Goal: Information Seeking & Learning: Find specific fact

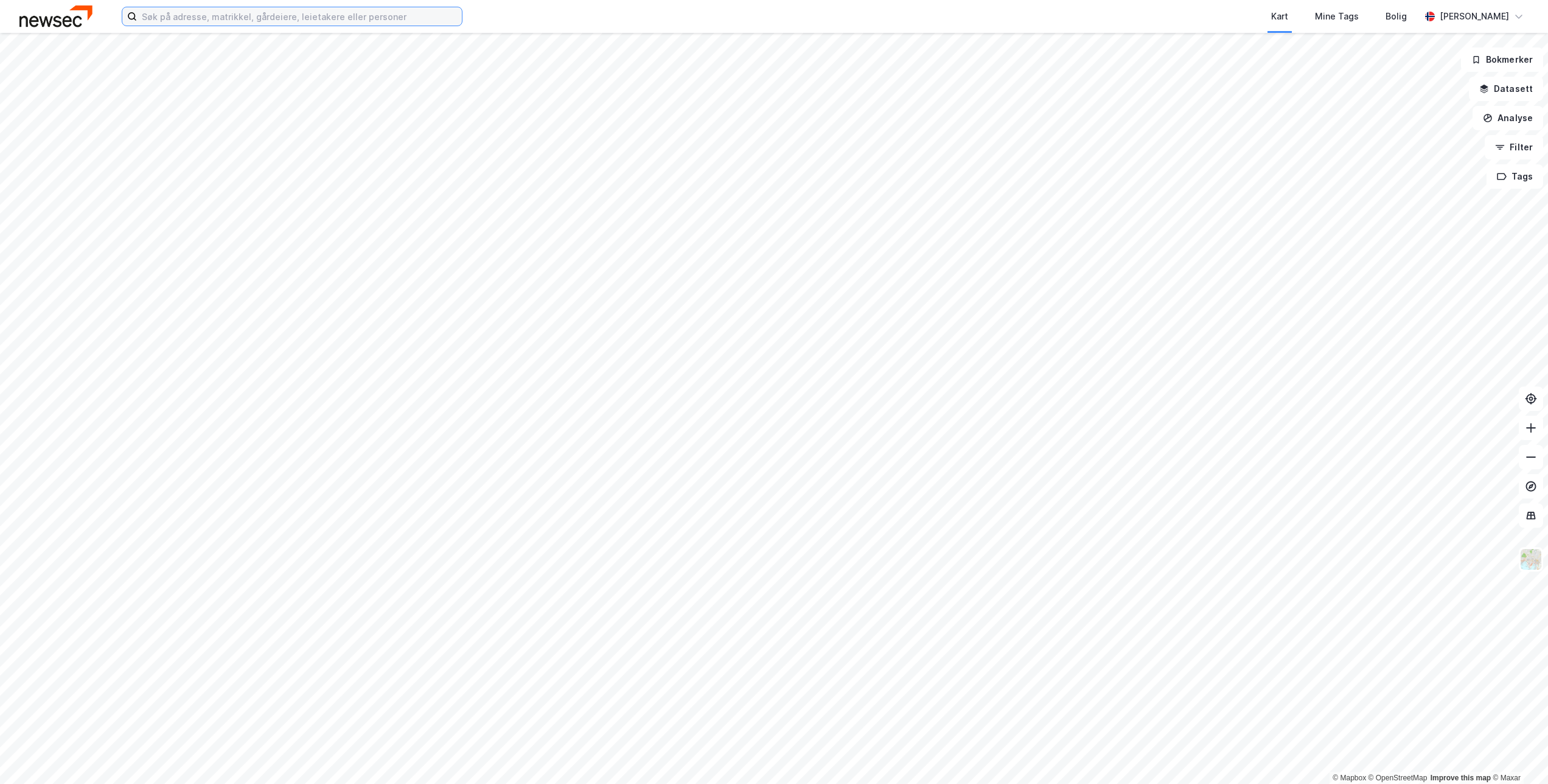
click at [329, 18] on input at bounding box center [299, 16] width 325 height 18
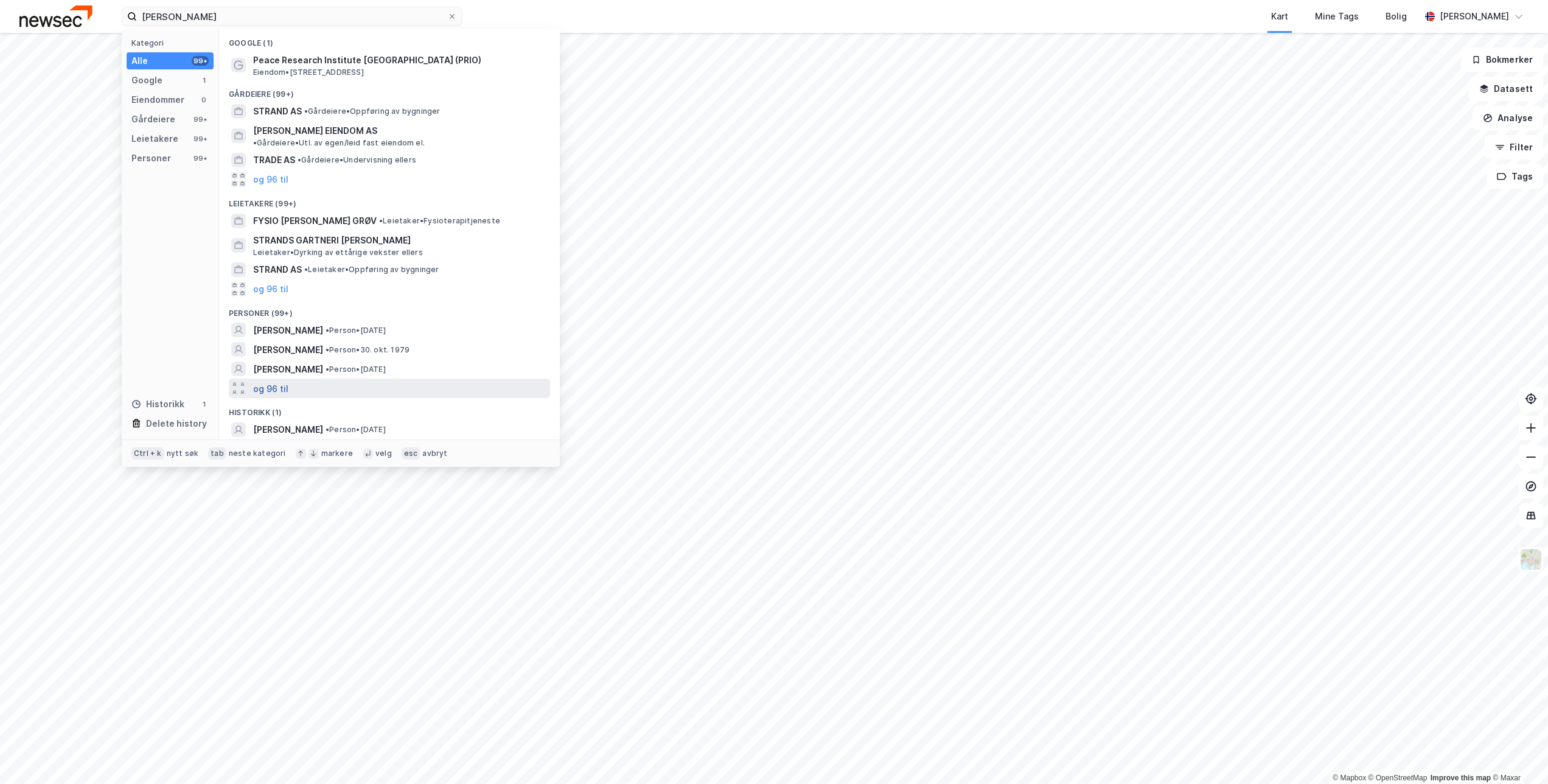
click at [268, 381] on button "og 96 til" at bounding box center [271, 388] width 35 height 14
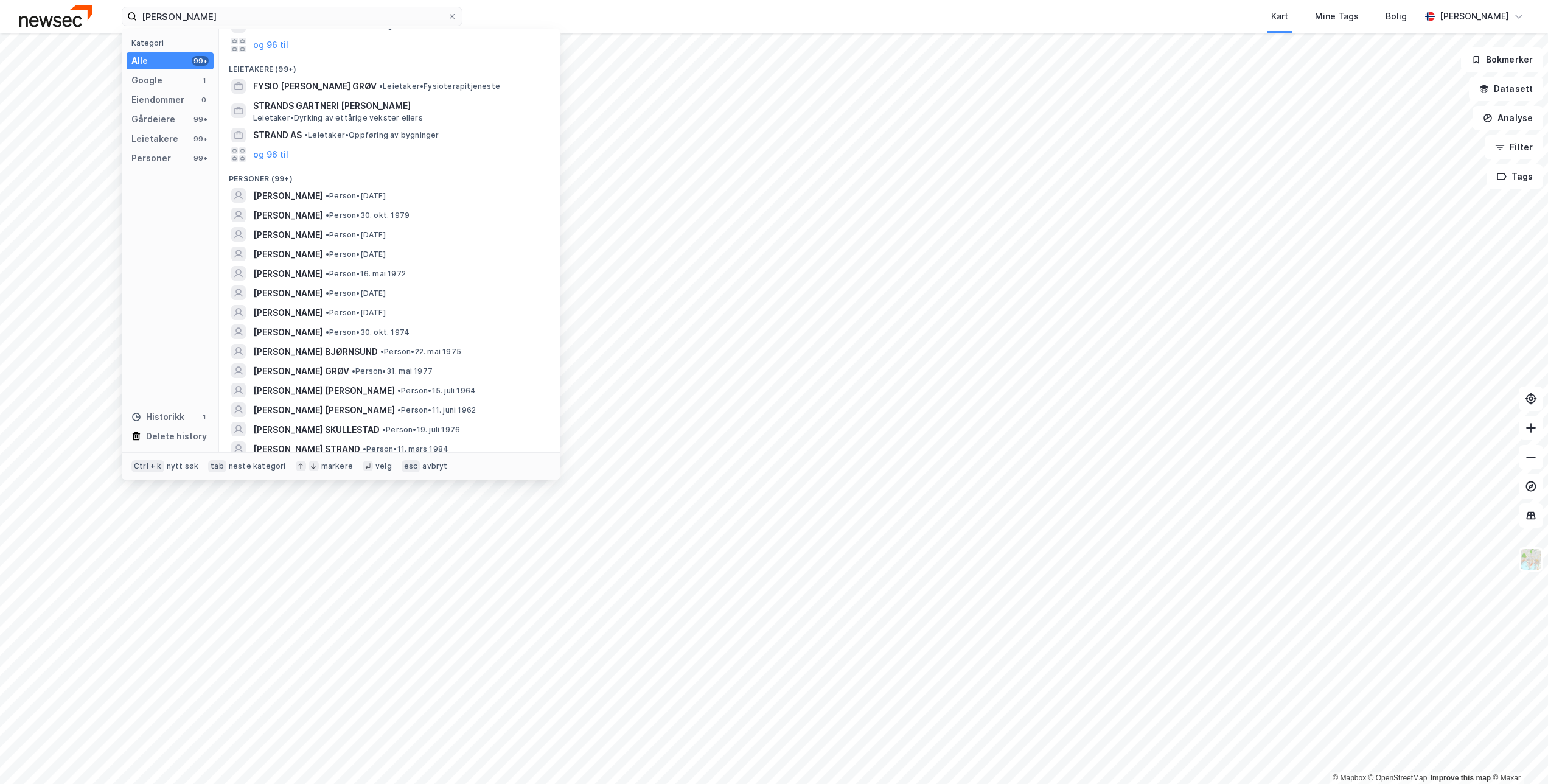
scroll to position [169, 0]
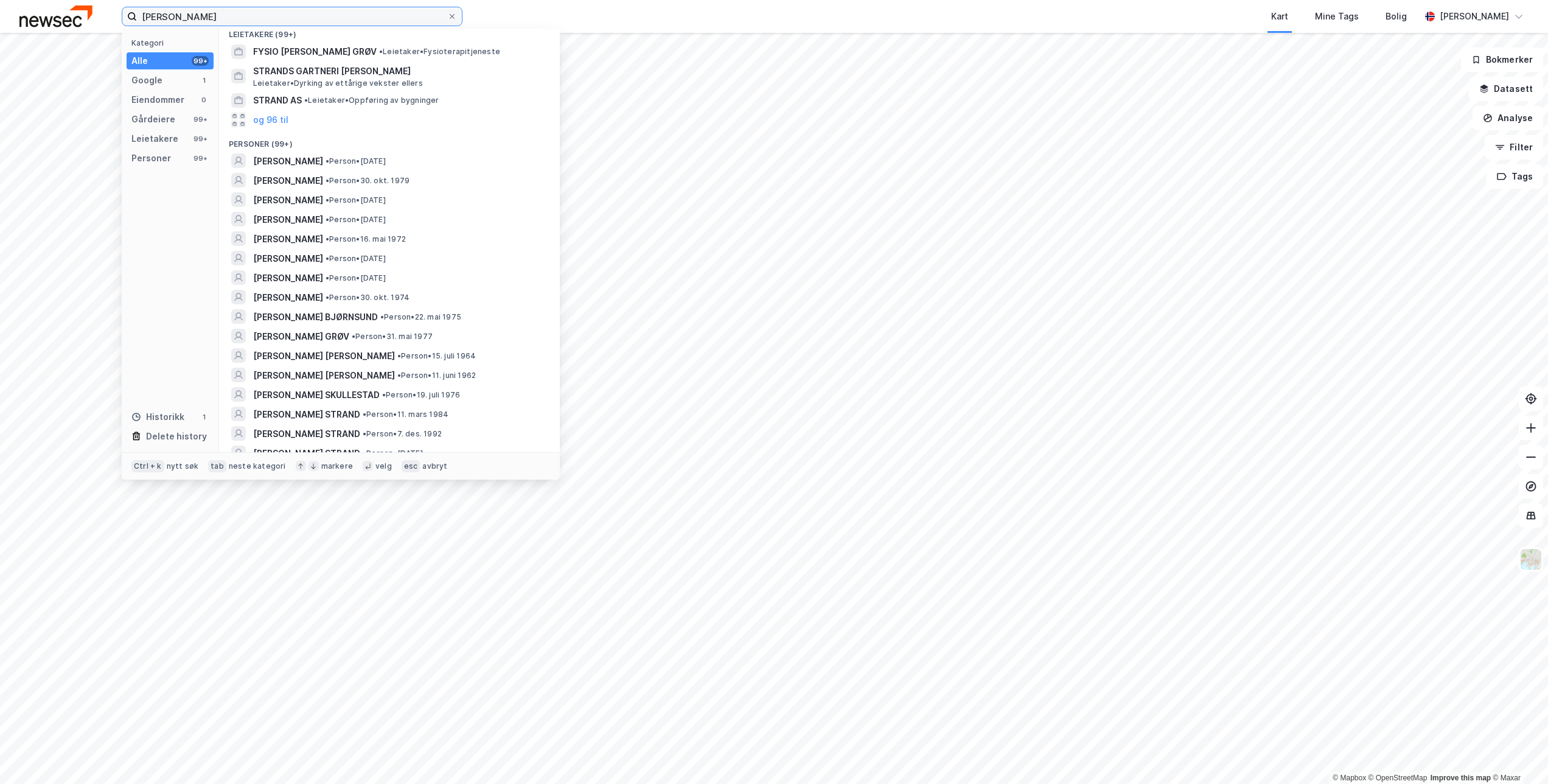
click at [223, 12] on input "Trude Strand" at bounding box center [292, 16] width 310 height 18
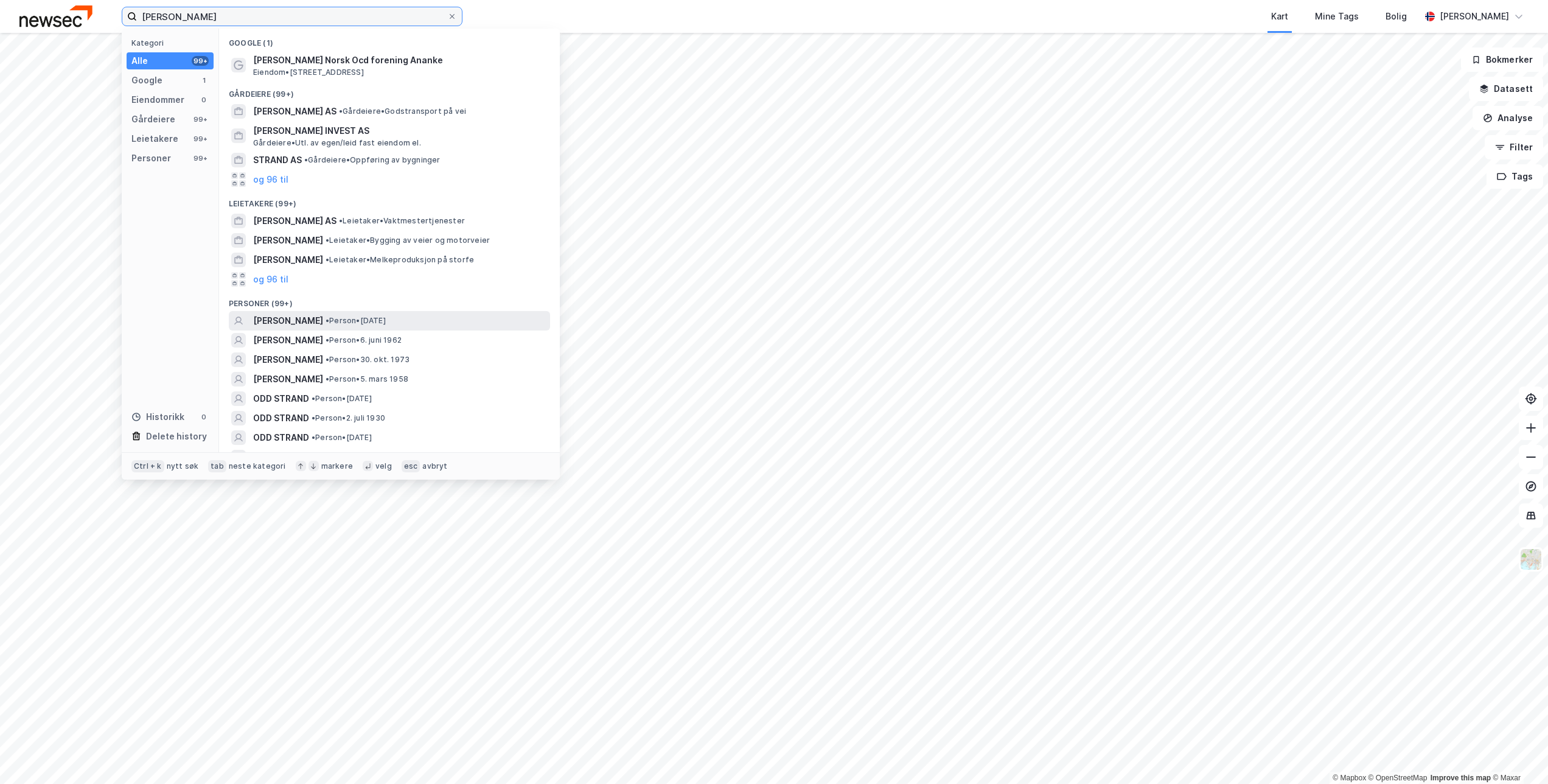
type input "Odd Arne Strand"
click at [442, 320] on div "ODD ARNE STRAND • Person • 27. feb. 1987" at bounding box center [400, 321] width 294 height 14
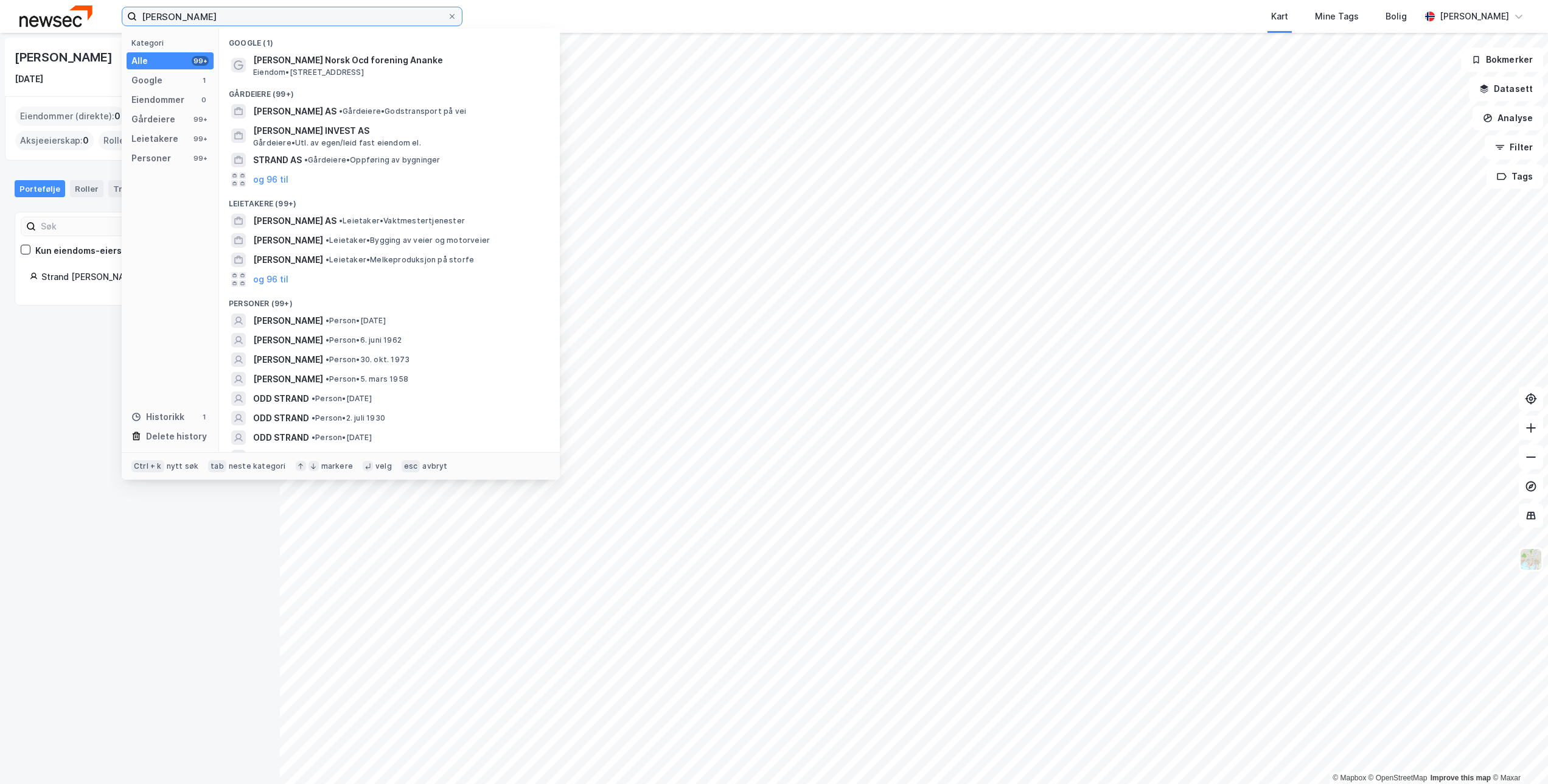
click at [251, 13] on input "Odd Arne Strand" at bounding box center [292, 16] width 310 height 18
click at [400, 360] on span "• Person • 30. okt. 1973" at bounding box center [367, 360] width 84 height 10
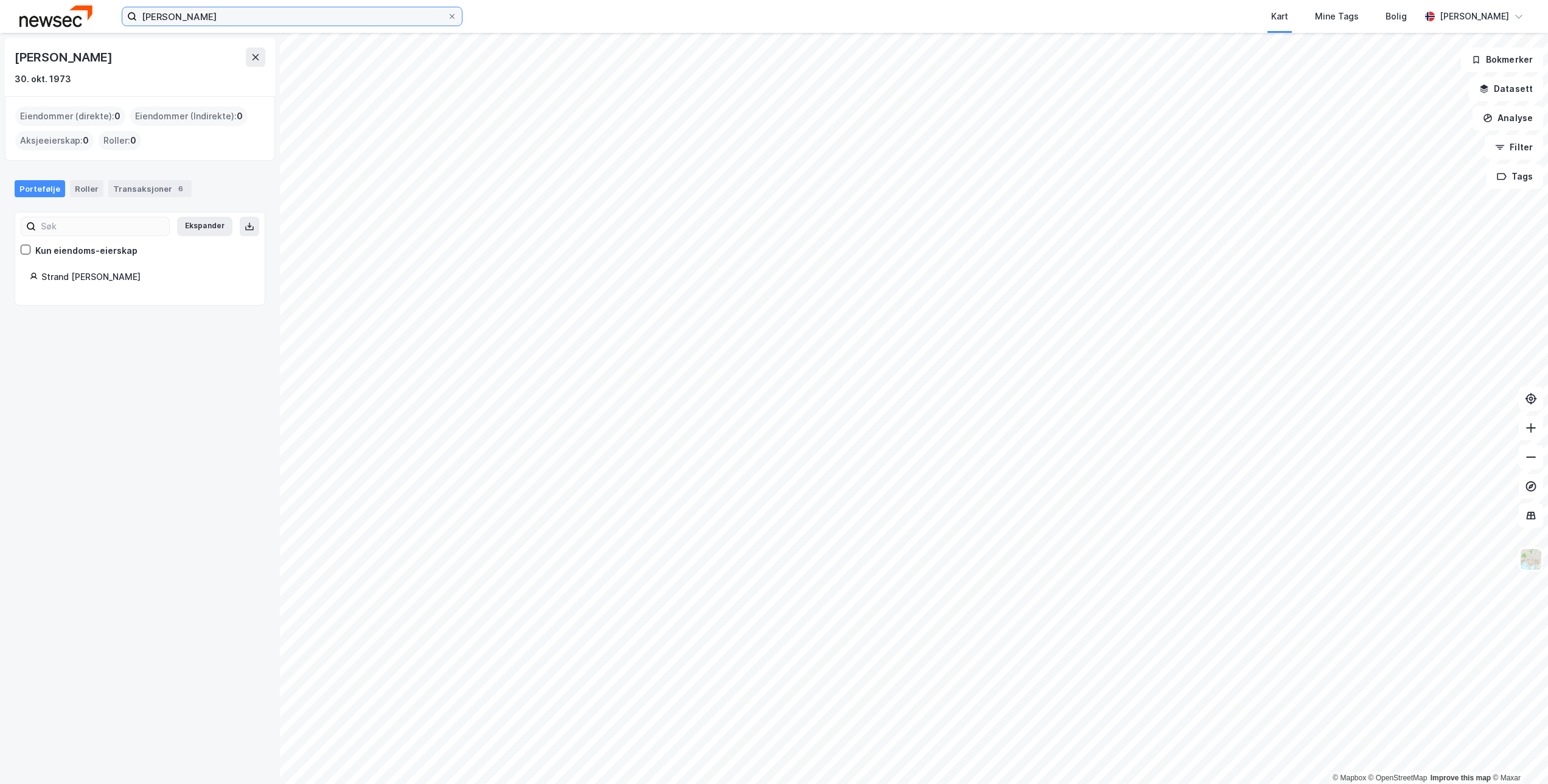
click at [241, 14] on input "Odd Arne Strand" at bounding box center [292, 16] width 310 height 18
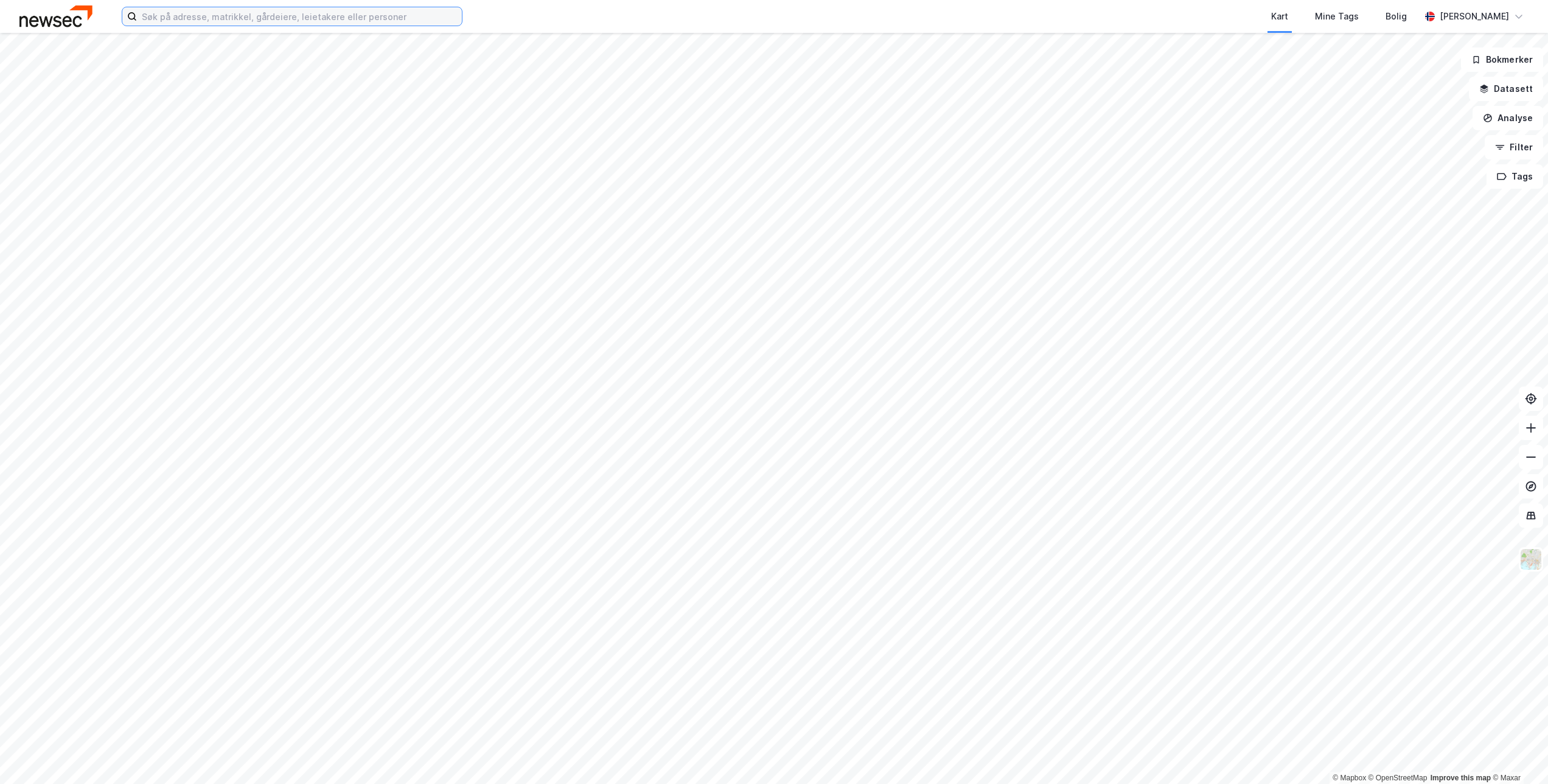
click at [218, 22] on input at bounding box center [299, 16] width 325 height 18
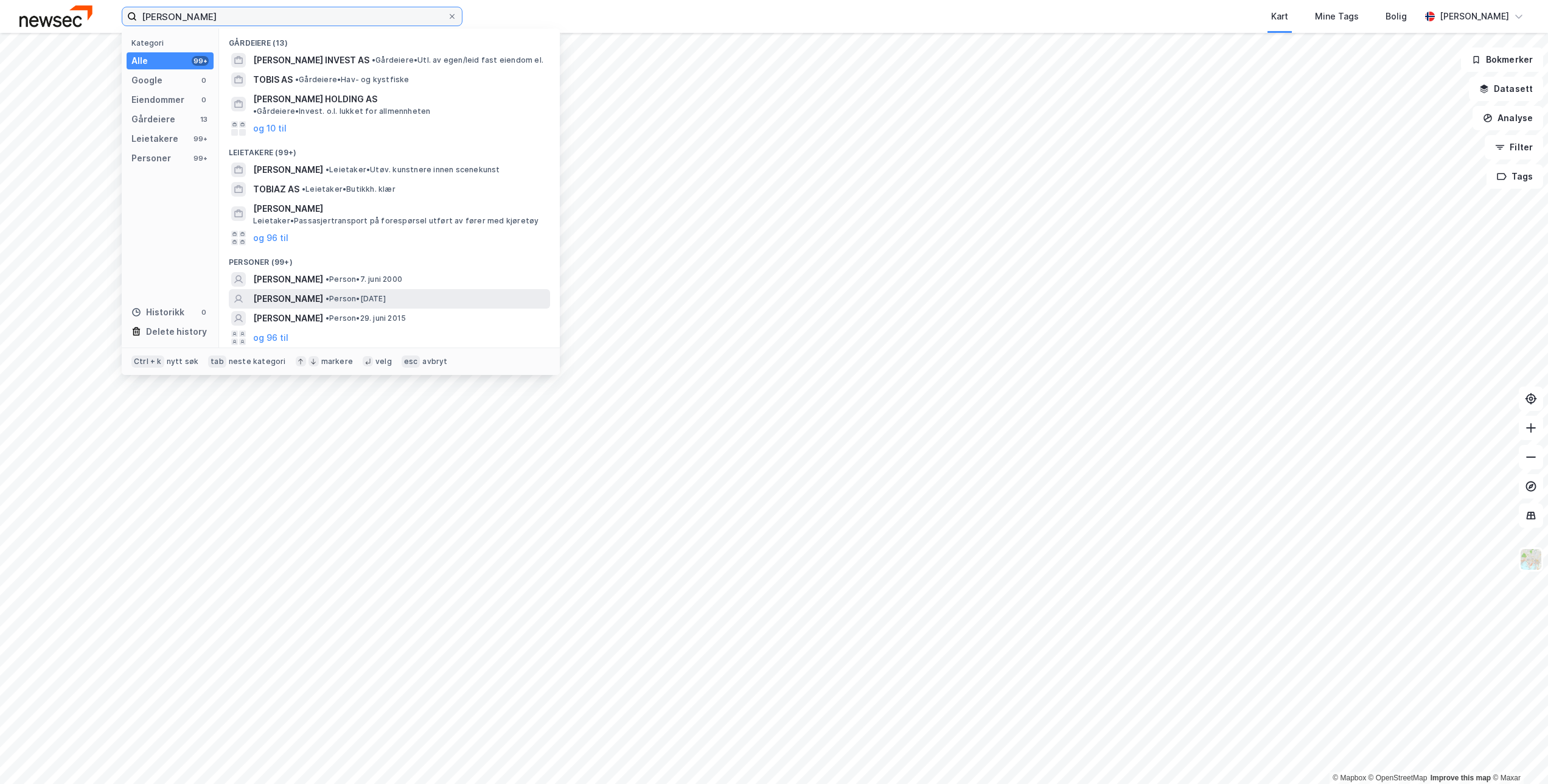
type input "[PERSON_NAME]"
click at [386, 294] on span "• Person • [DATE]" at bounding box center [355, 299] width 60 height 10
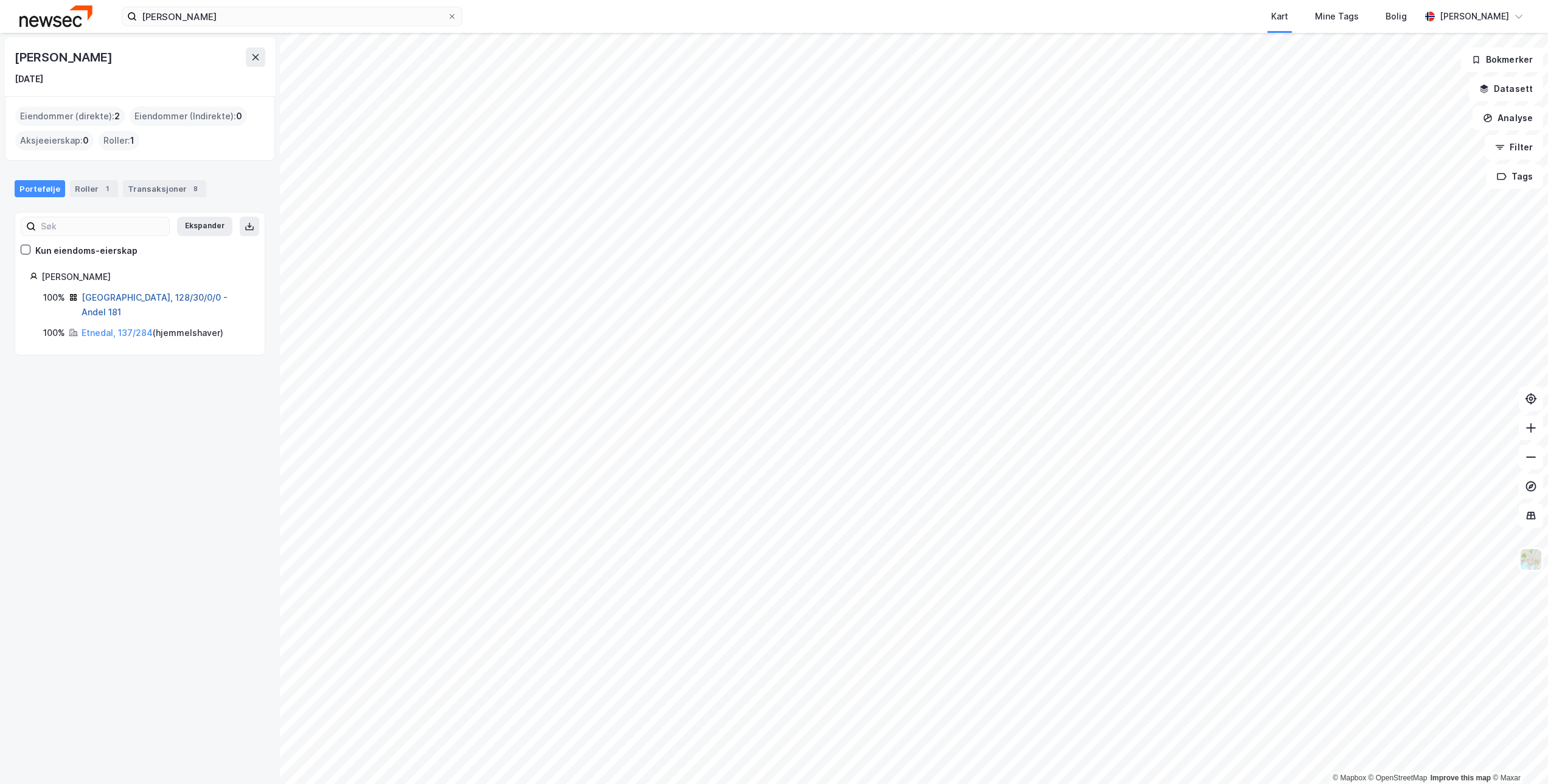
click at [172, 297] on link "[GEOGRAPHIC_DATA], 128/30/0/0 - Andel 181" at bounding box center [155, 304] width 146 height 25
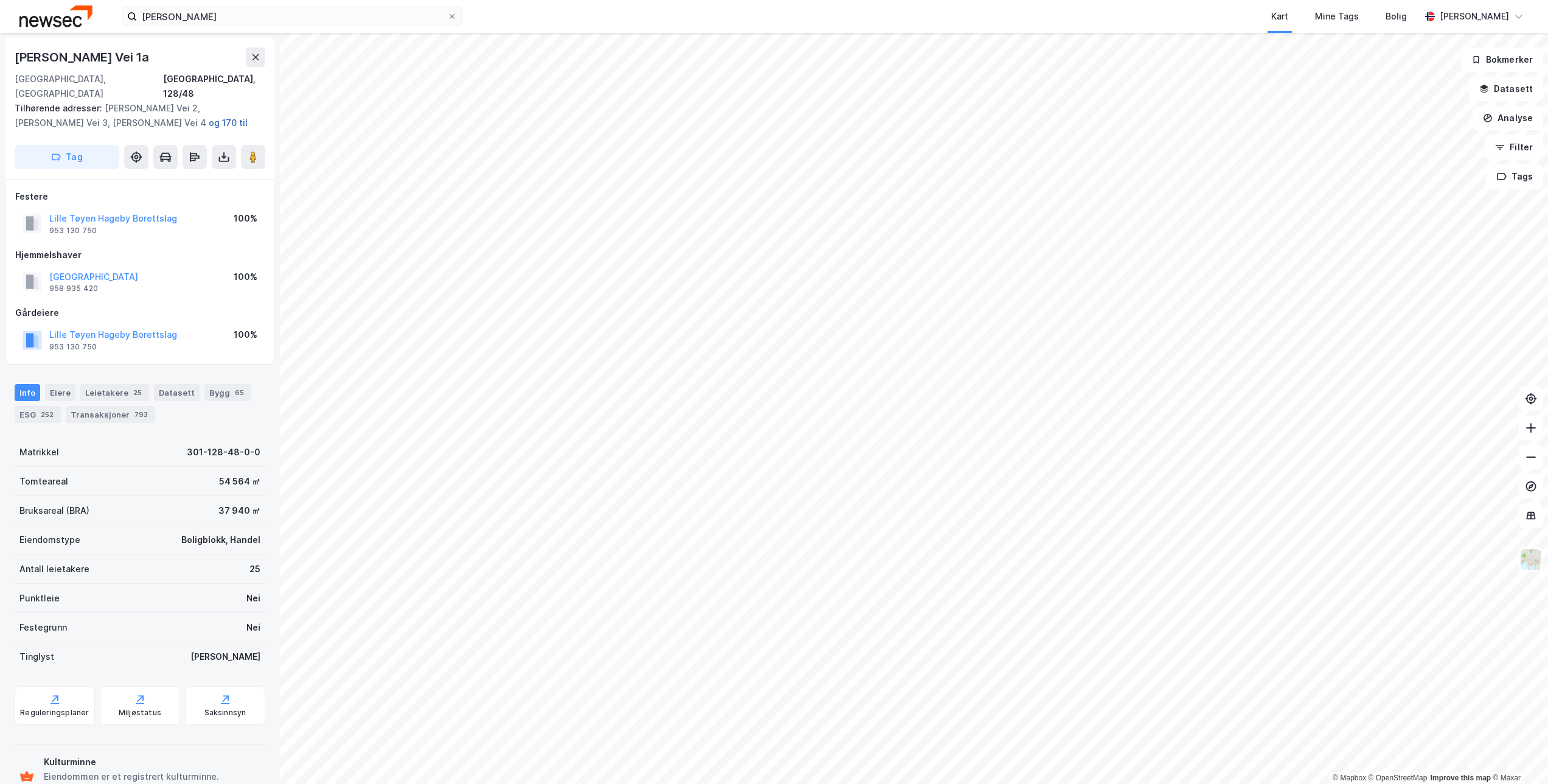
click at [0, 0] on button "og 170 til" at bounding box center [0, 0] width 0 height 0
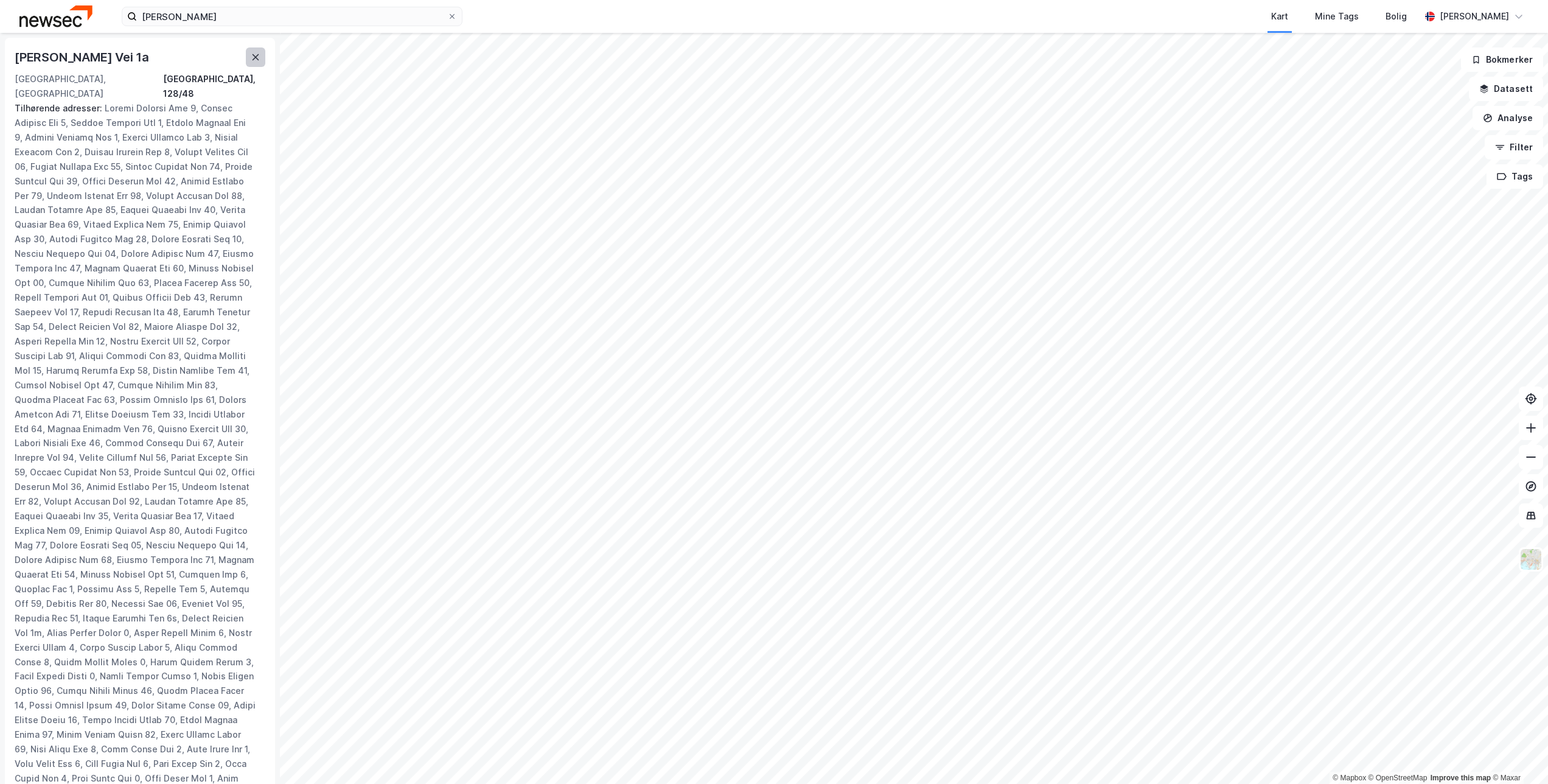
click at [247, 57] on button at bounding box center [256, 57] width 19 height 19
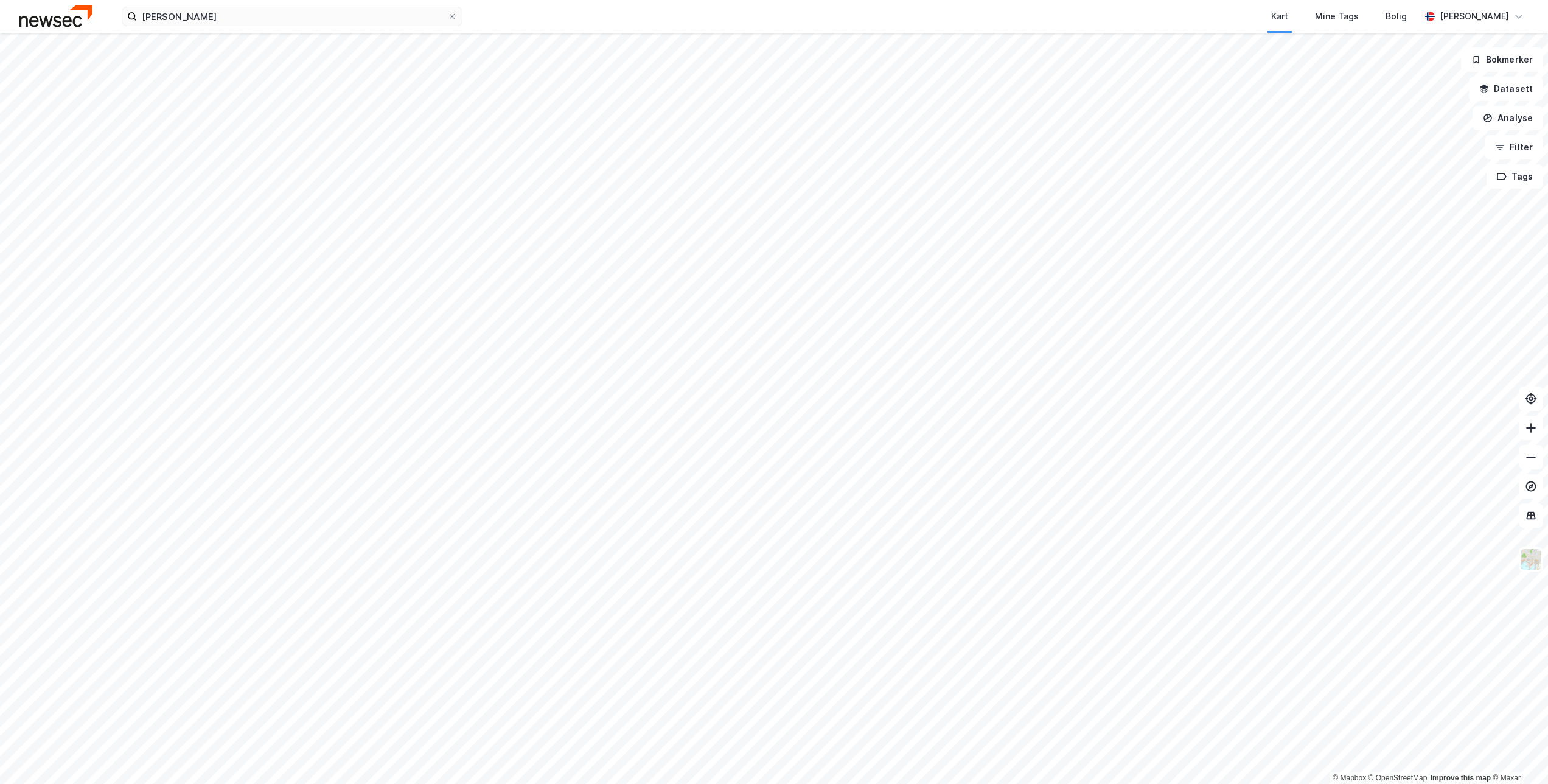
click at [71, 13] on img at bounding box center [55, 16] width 73 height 22
click at [249, 22] on input "[PERSON_NAME]" at bounding box center [292, 16] width 310 height 18
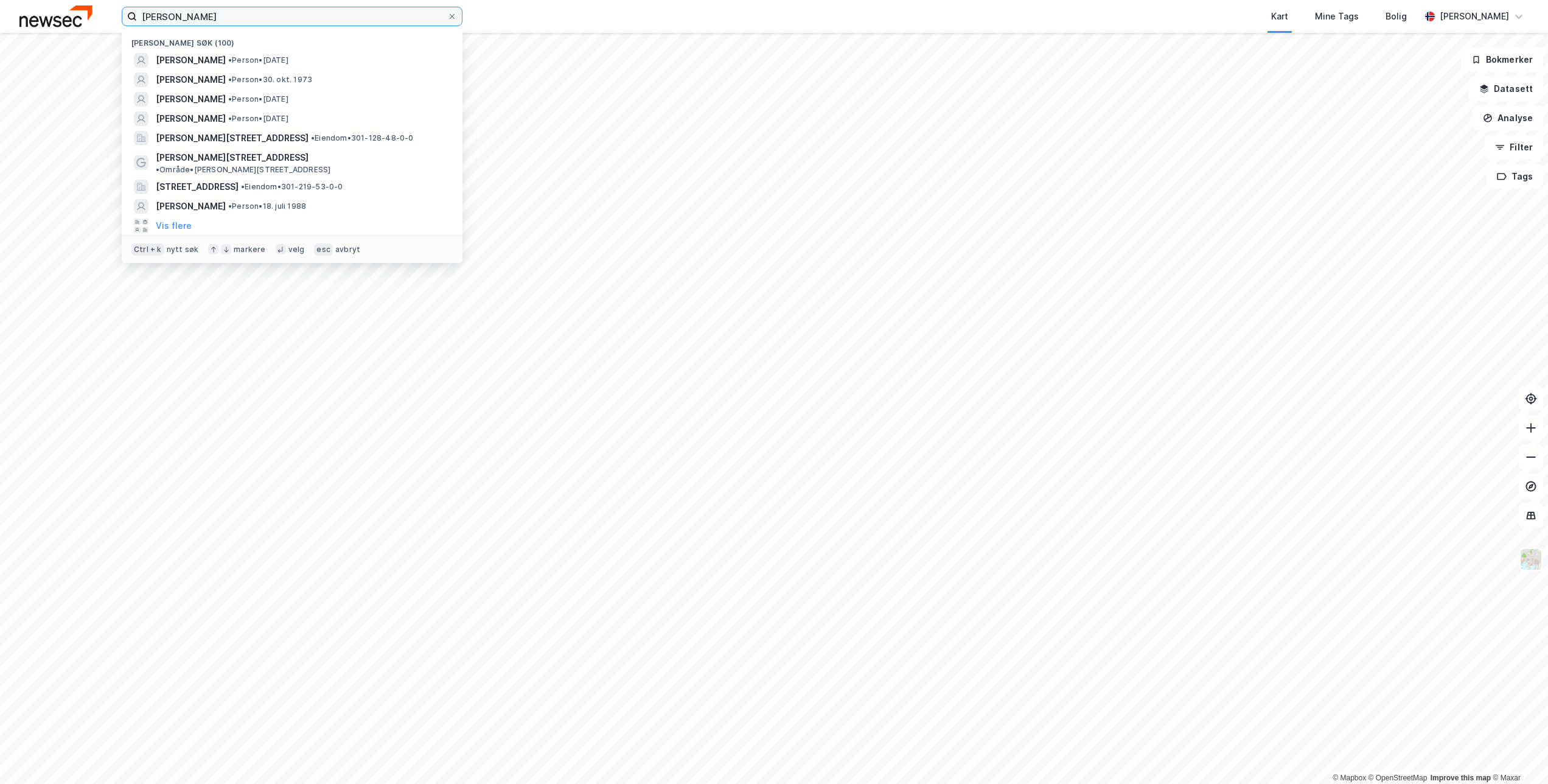
drag, startPoint x: 251, startPoint y: 20, endPoint x: 21, endPoint y: 12, distance: 230.1
click at [21, 12] on div "[PERSON_NAME] søk (100) [PERSON_NAME] • Person • [DATE] [PERSON_NAME] • Person …" at bounding box center [774, 16] width 1548 height 33
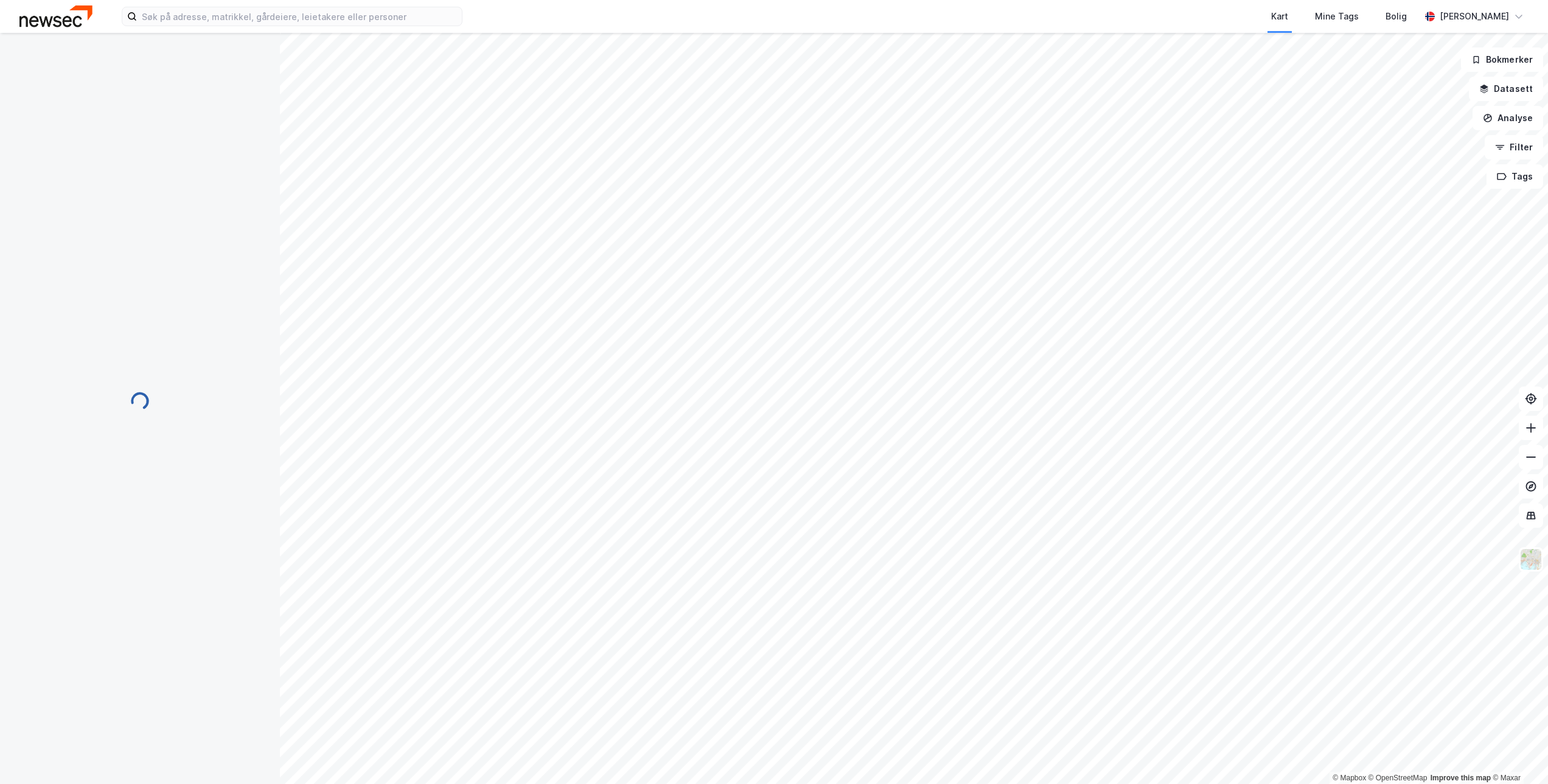
scroll to position [1, 0]
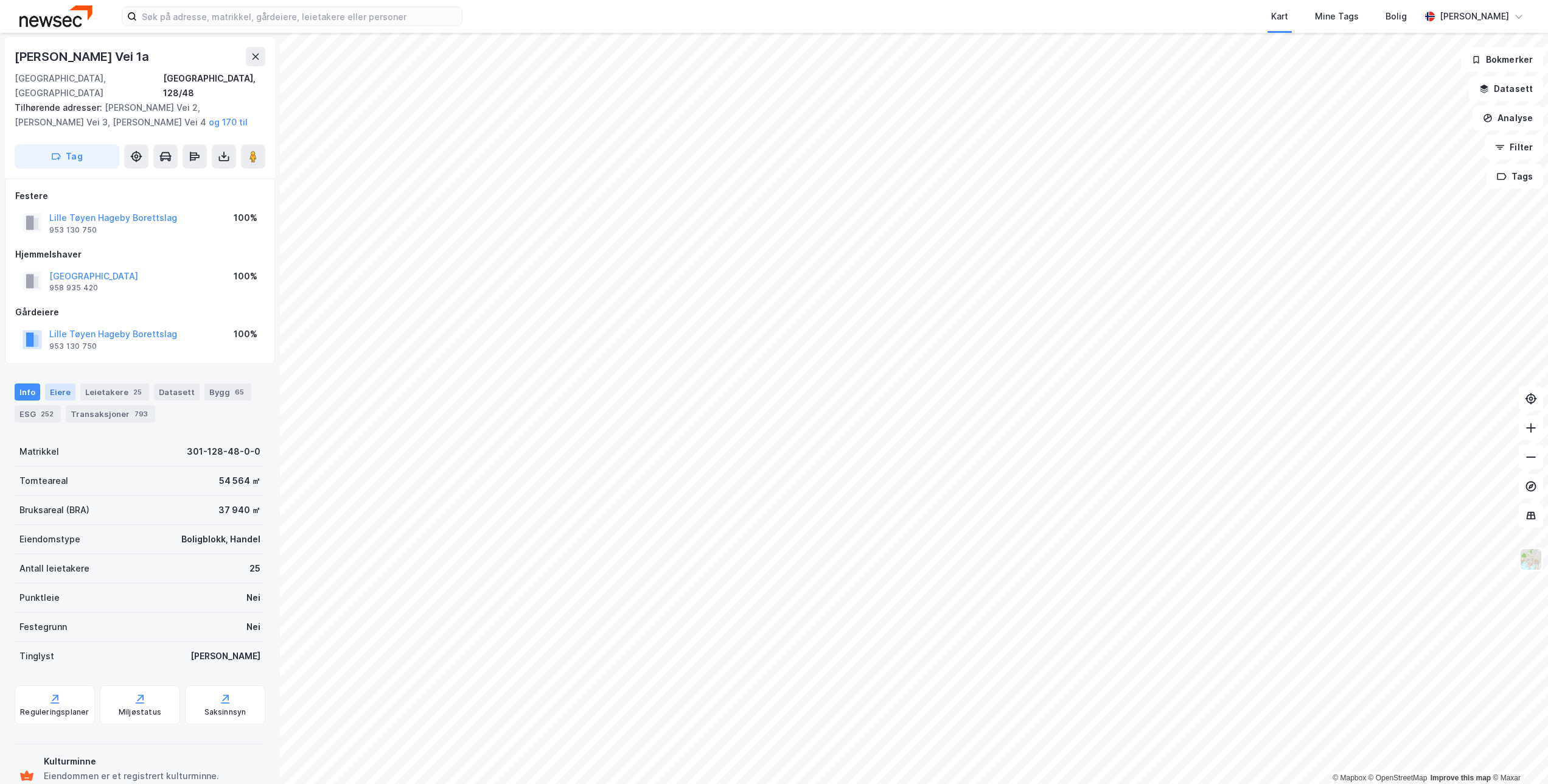
click at [49, 383] on div "Eiere" at bounding box center [60, 391] width 30 height 17
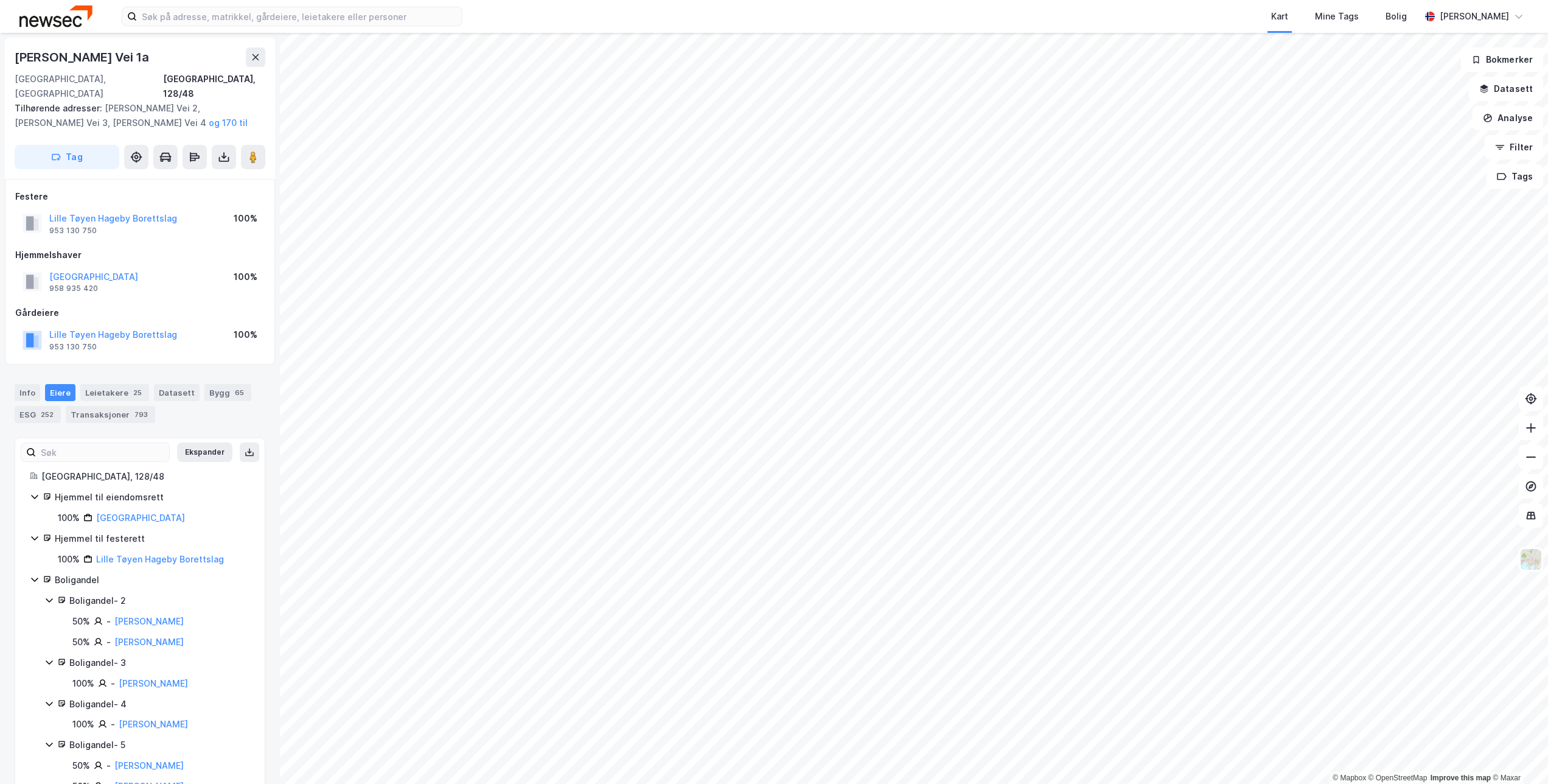
drag, startPoint x: 229, startPoint y: 437, endPoint x: 257, endPoint y: 463, distance: 38.2
click at [248, 451] on icon at bounding box center [249, 452] width 4 height 2
